Goal: Task Accomplishment & Management: Complete application form

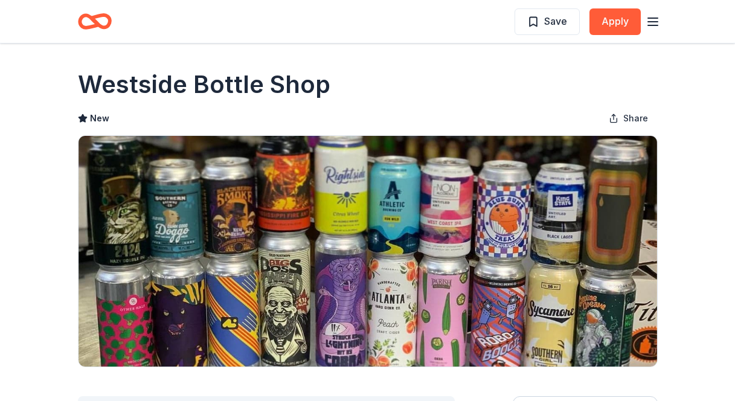
click at [653, 19] on icon "button" at bounding box center [653, 21] width 14 height 14
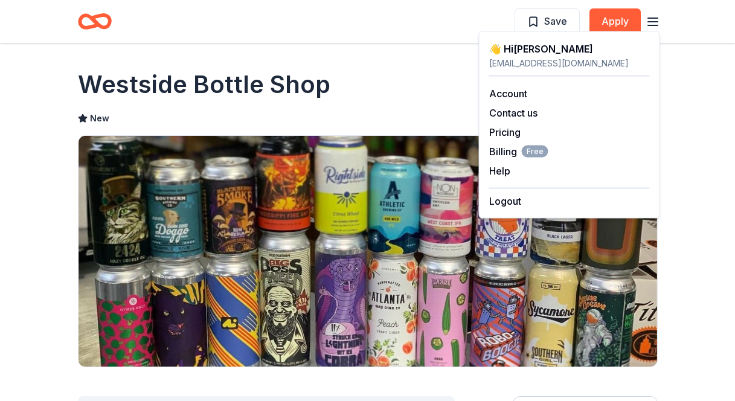
click at [691, 41] on header "Save Apply" at bounding box center [367, 21] width 735 height 43
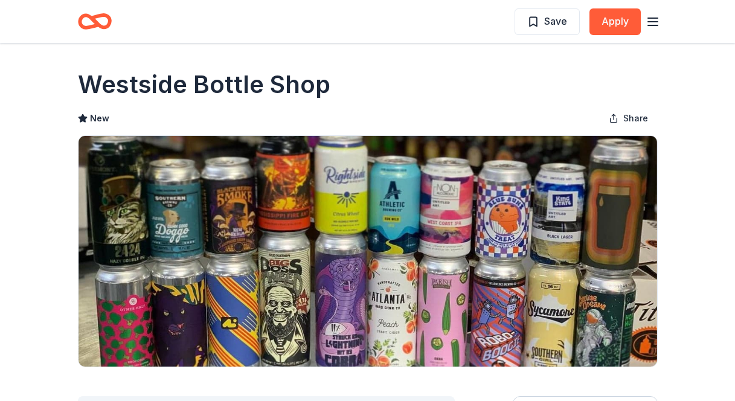
click at [92, 19] on icon "Home" at bounding box center [100, 21] width 19 height 12
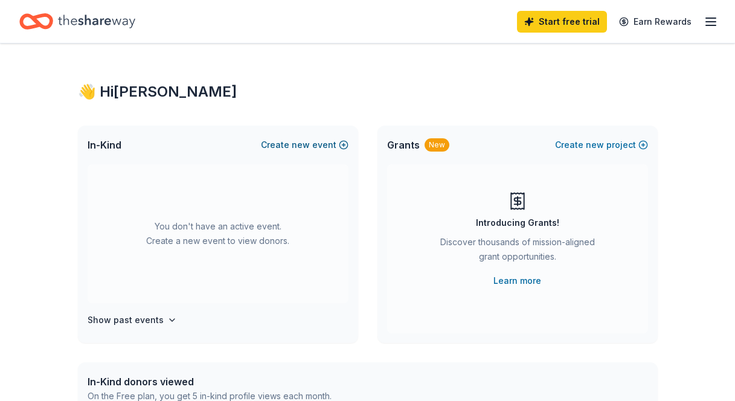
click at [305, 145] on span "new" at bounding box center [301, 145] width 18 height 14
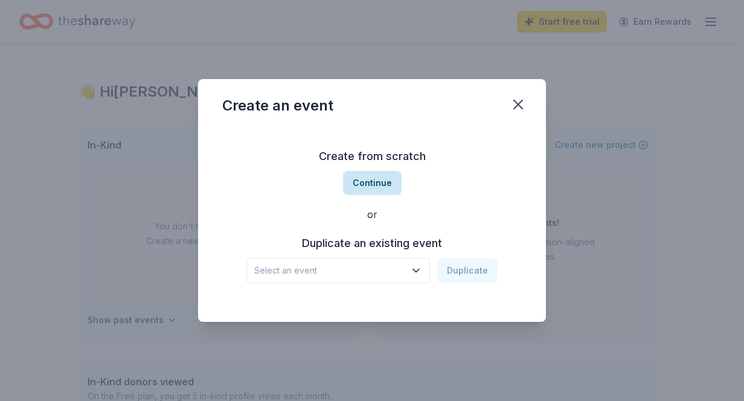
click at [367, 181] on button "Continue" at bounding box center [372, 183] width 59 height 24
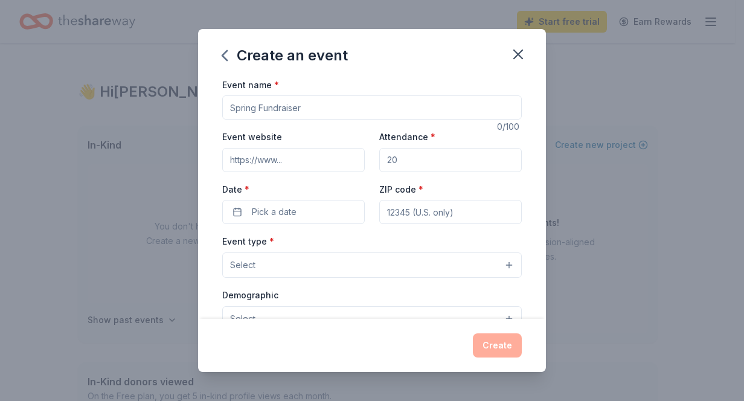
click at [303, 106] on input "Event name *" at bounding box center [372, 107] width 300 height 24
type input "H"
type input "CSU Atlanta Alumni Association Annual Student Holiday Event"
click at [414, 159] on input "Attendance *" at bounding box center [450, 160] width 143 height 24
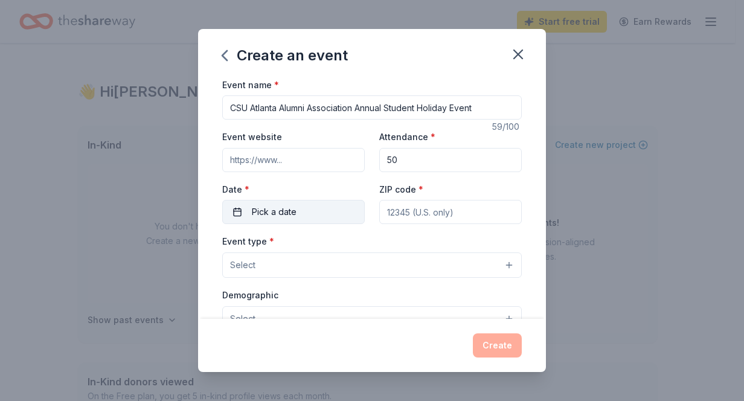
type input "50"
click at [310, 211] on button "Pick a date" at bounding box center [293, 212] width 143 height 24
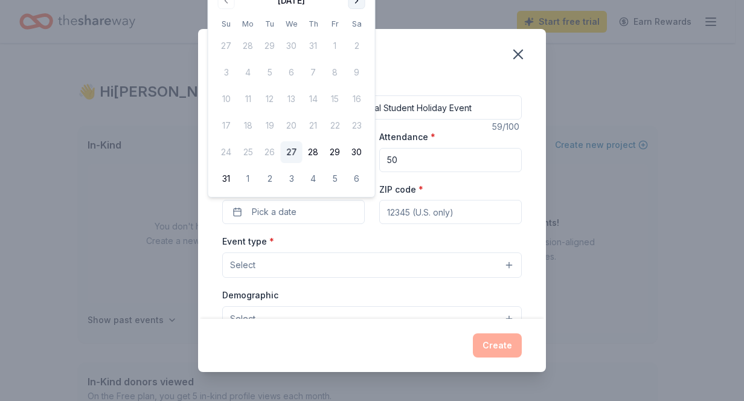
click at [357, 2] on button "Go to next month" at bounding box center [356, 0] width 17 height 17
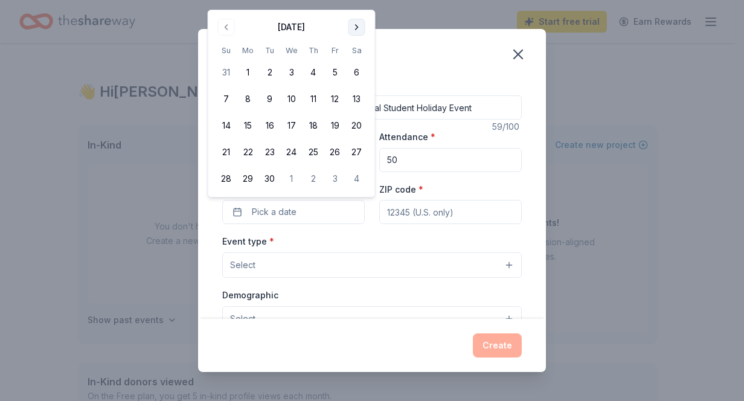
click at [356, 24] on button "Go to next month" at bounding box center [356, 27] width 17 height 17
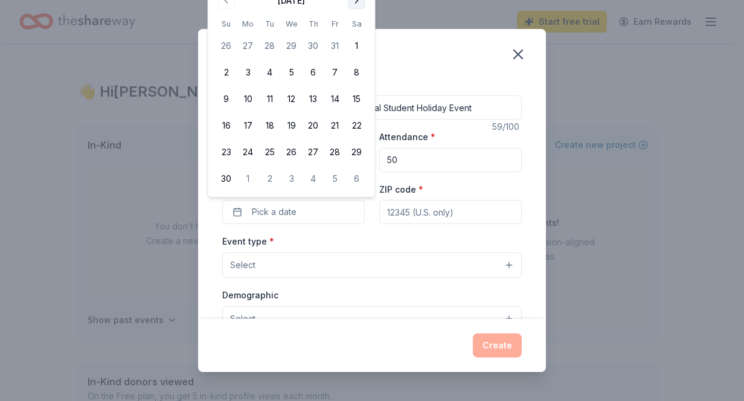
click at [356, 4] on button "Go to next month" at bounding box center [356, 0] width 17 height 17
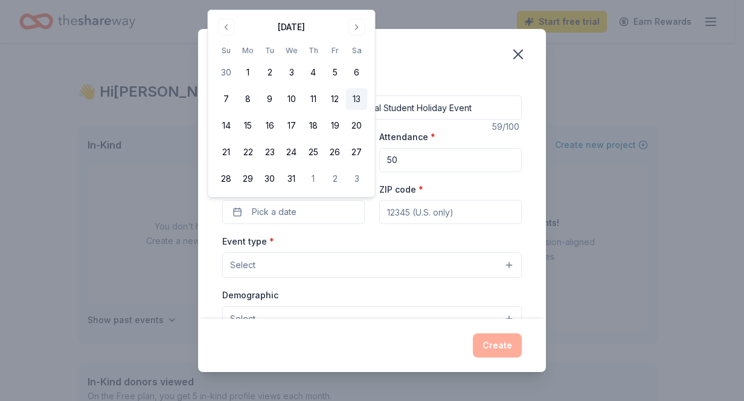
click at [359, 97] on button "13" at bounding box center [357, 99] width 22 height 22
click at [464, 213] on input "ZIP code *" at bounding box center [450, 212] width 143 height 24
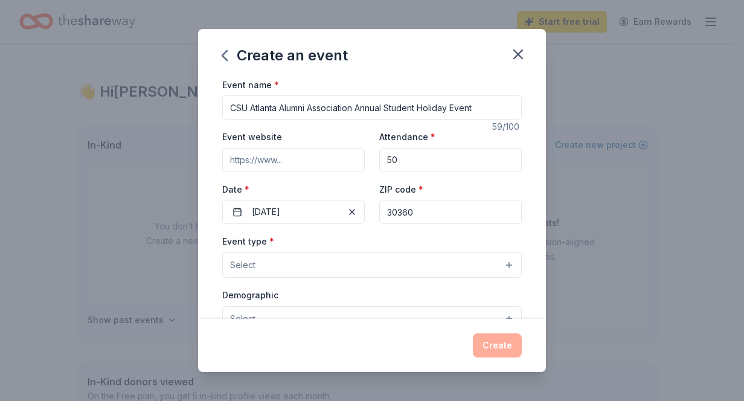
type input "30360"
click at [423, 263] on button "Select" at bounding box center [372, 264] width 300 height 25
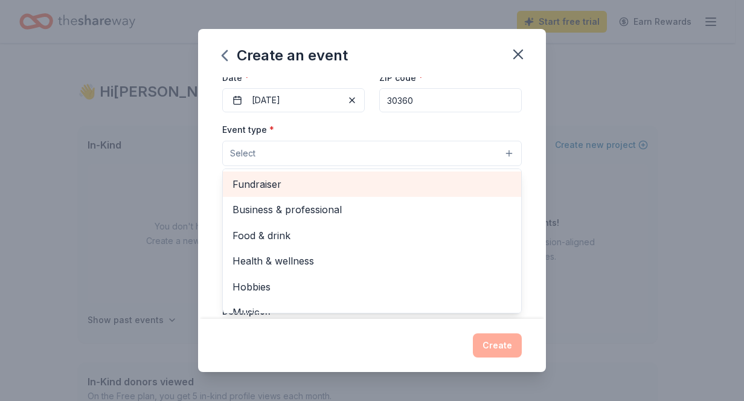
click at [280, 187] on span "Fundraiser" at bounding box center [371, 184] width 279 height 16
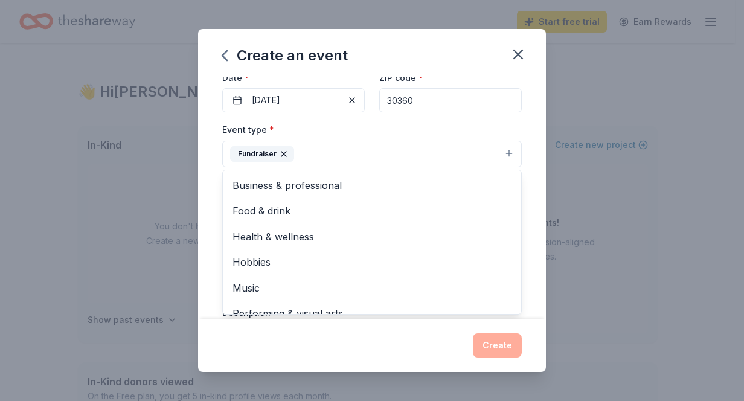
click at [534, 153] on div "Event name * CSU Atlanta Alumni Association Annual Student Holiday Event 59 /10…" at bounding box center [372, 198] width 348 height 242
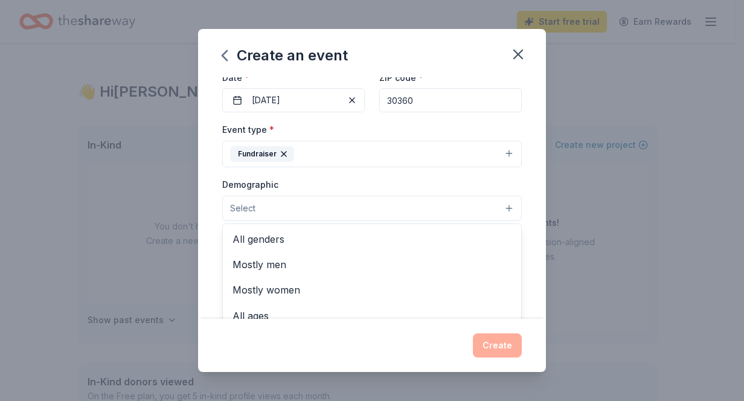
click at [504, 208] on button "Select" at bounding box center [372, 208] width 300 height 25
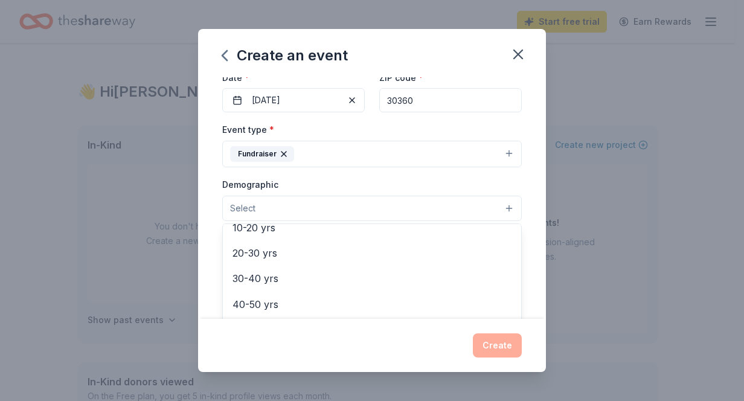
scroll to position [140, 0]
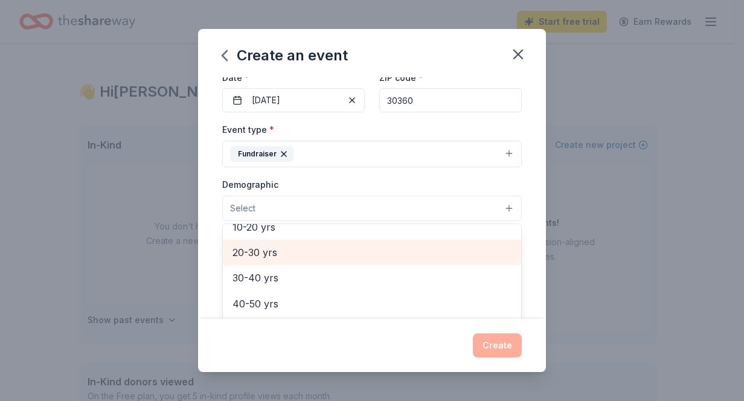
click at [264, 254] on span "20-30 yrs" at bounding box center [371, 253] width 279 height 16
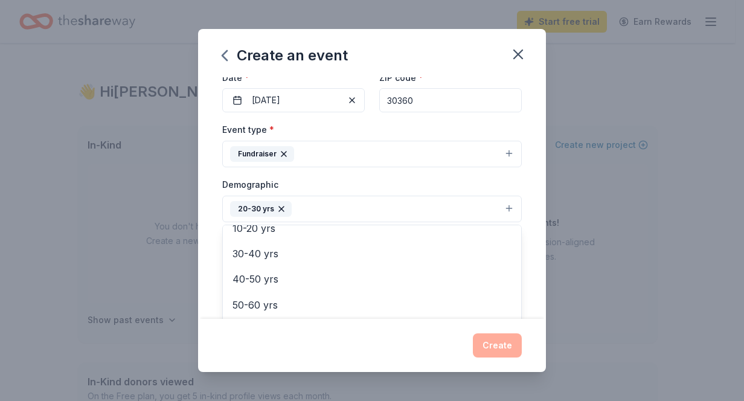
click at [529, 216] on div "Event name * CSU Atlanta Alumni Association Annual Student Holiday Event 59 /10…" at bounding box center [372, 198] width 348 height 242
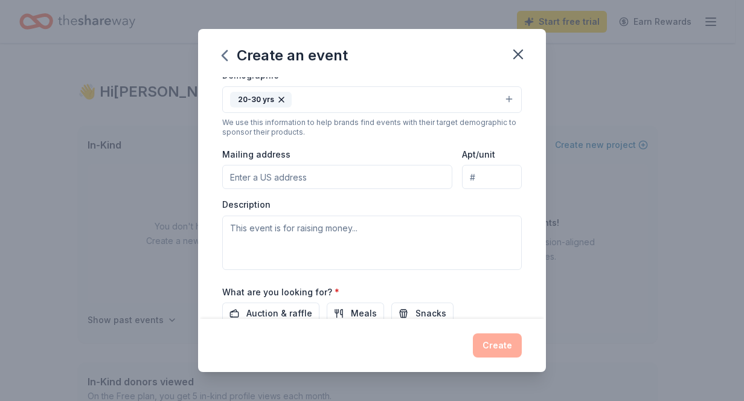
scroll to position [223, 0]
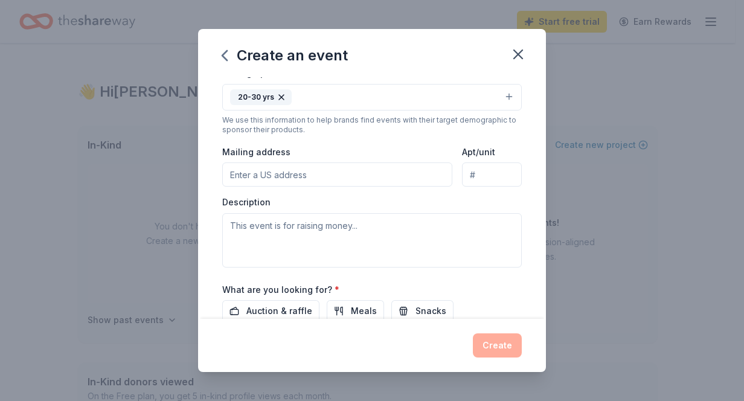
click at [236, 176] on input "Mailing address" at bounding box center [337, 174] width 230 height 24
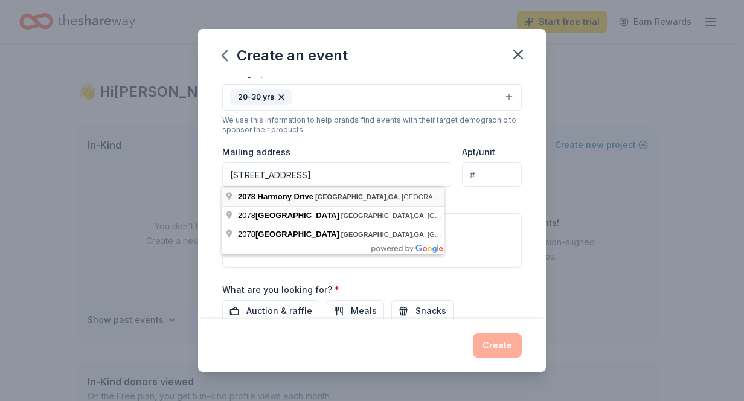
type input "[STREET_ADDRESS]"
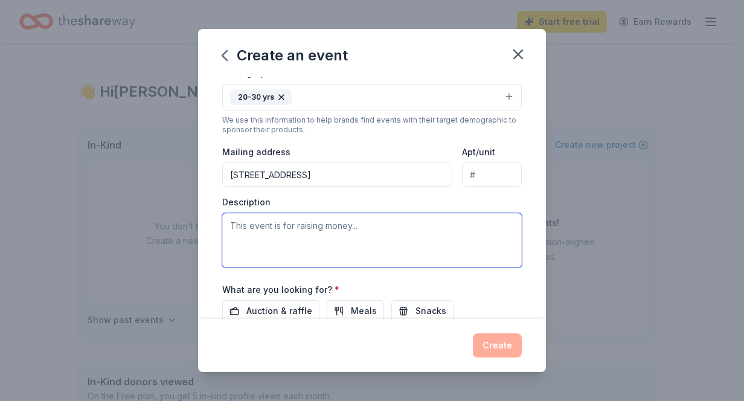
click at [327, 232] on textarea at bounding box center [372, 240] width 300 height 54
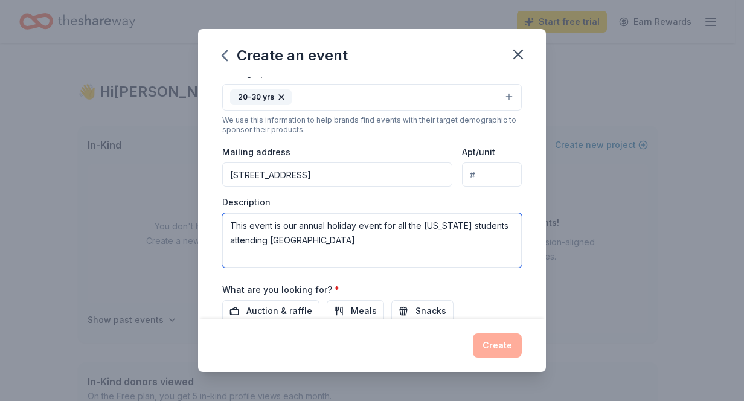
type textarea "This event is our annual holiday event for all the [US_STATE] students attendin…"
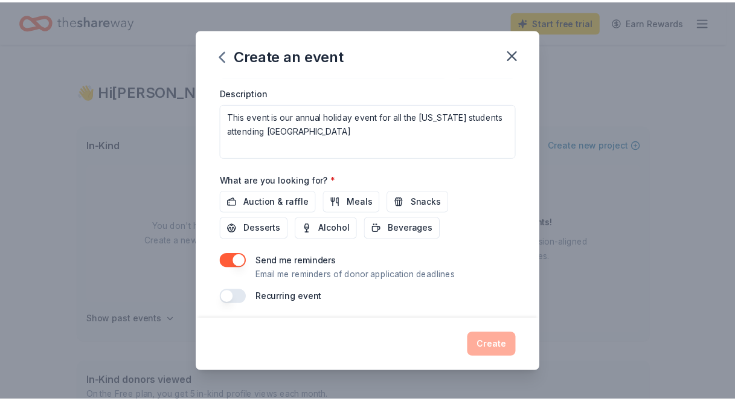
scroll to position [338, 0]
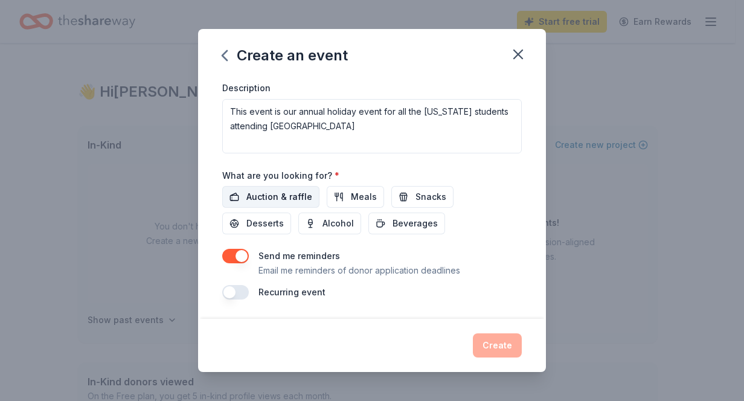
click at [297, 201] on span "Auction & raffle" at bounding box center [279, 197] width 66 height 14
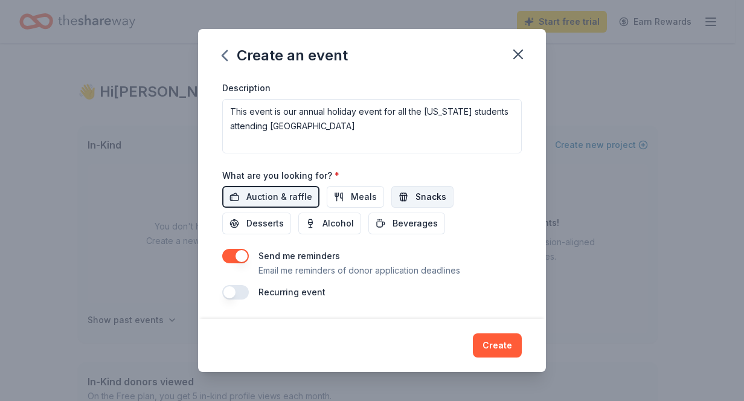
click at [406, 199] on button "Snacks" at bounding box center [422, 197] width 62 height 22
click at [364, 200] on span "Meals" at bounding box center [364, 197] width 26 height 14
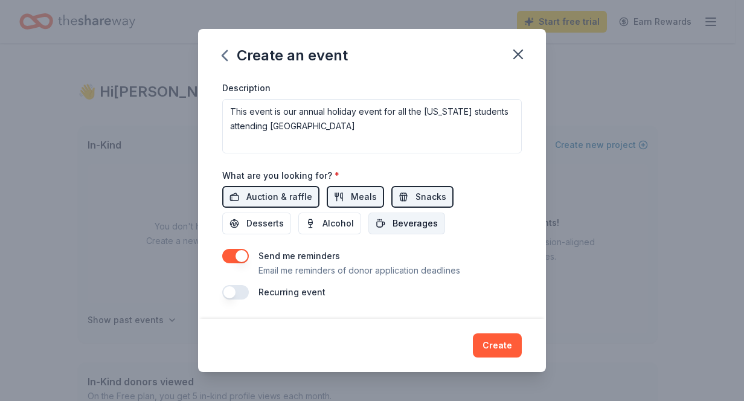
click at [394, 225] on span "Beverages" at bounding box center [415, 223] width 45 height 14
click at [258, 219] on span "Desserts" at bounding box center [264, 223] width 37 height 14
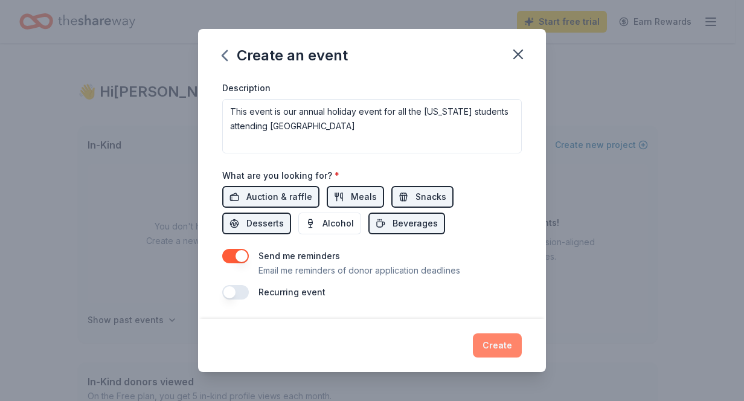
click at [491, 345] on button "Create" at bounding box center [497, 345] width 49 height 24
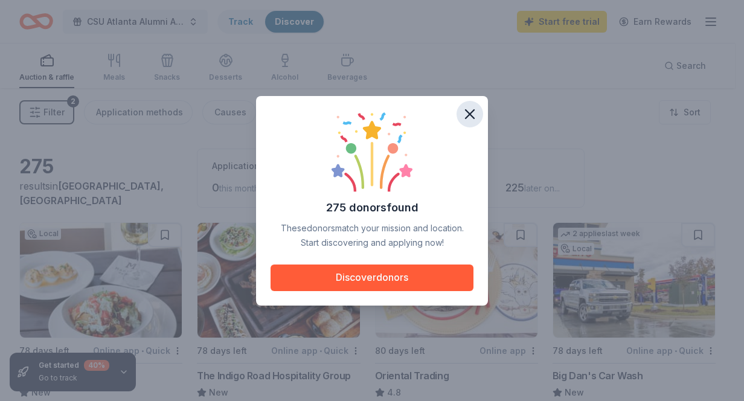
click at [472, 117] on icon "button" at bounding box center [469, 114] width 17 height 17
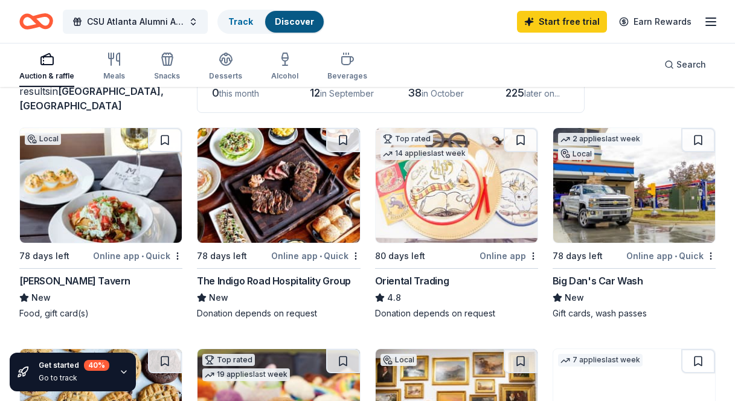
scroll to position [99, 0]
